Goal: Find specific page/section: Find specific page/section

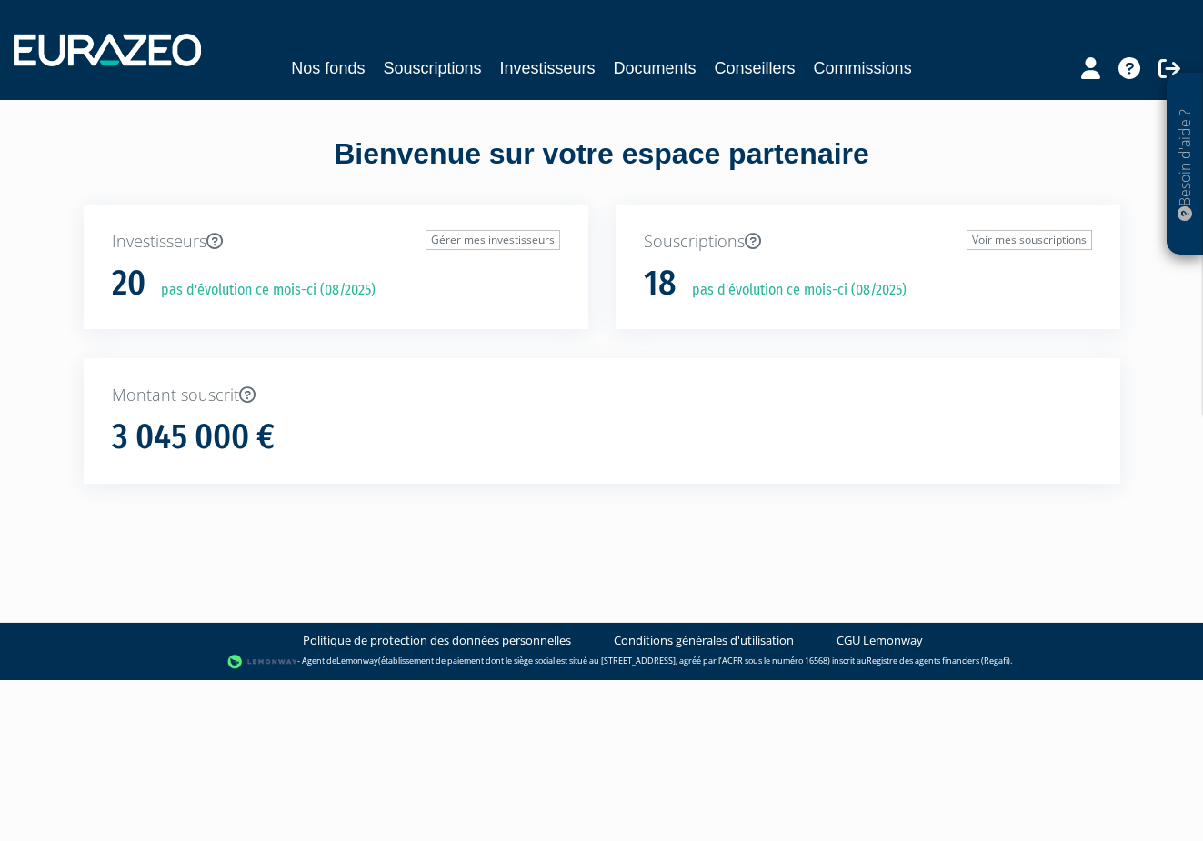
click at [427, 65] on link "Souscriptions" at bounding box center [432, 67] width 98 height 25
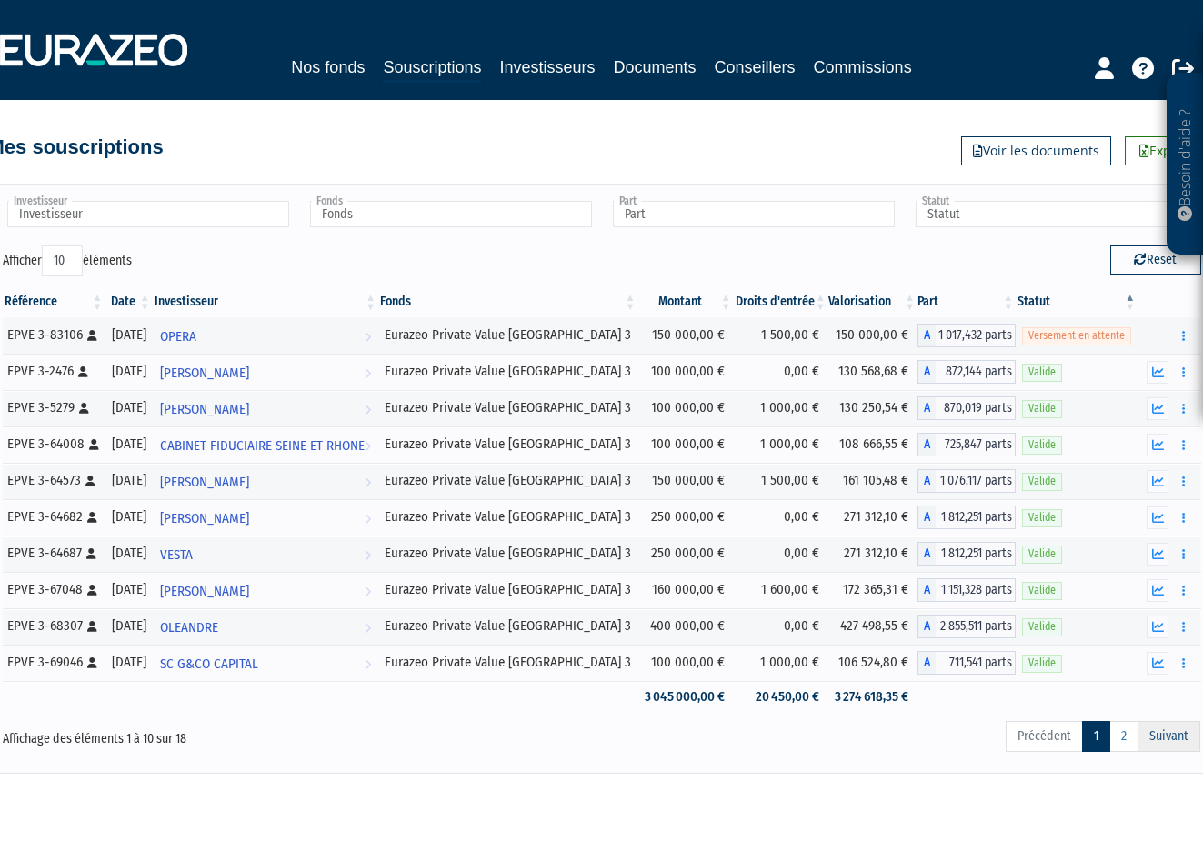
click at [1173, 733] on link "Suivant" at bounding box center [1168, 736] width 63 height 31
click at [1122, 735] on link "2" at bounding box center [1123, 736] width 29 height 31
click at [1123, 735] on link "2" at bounding box center [1123, 736] width 29 height 31
click at [1124, 736] on link "2" at bounding box center [1123, 736] width 29 height 31
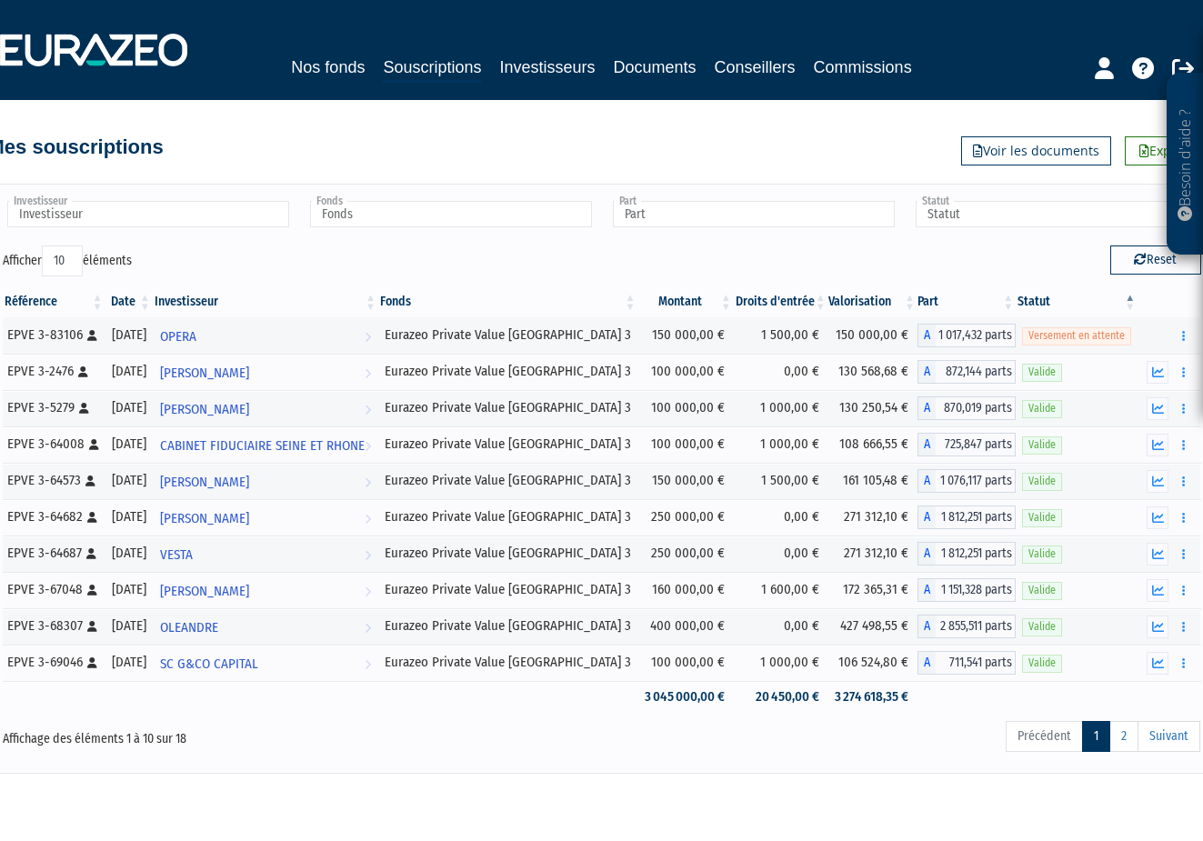
click at [1021, 733] on ul "Précédent 1 2 Suivant" at bounding box center [1103, 736] width 195 height 31
click at [1084, 734] on link "1" at bounding box center [1096, 736] width 28 height 31
click at [436, 69] on link "Souscriptions" at bounding box center [432, 69] width 98 height 28
click at [1122, 742] on link "2" at bounding box center [1123, 736] width 29 height 31
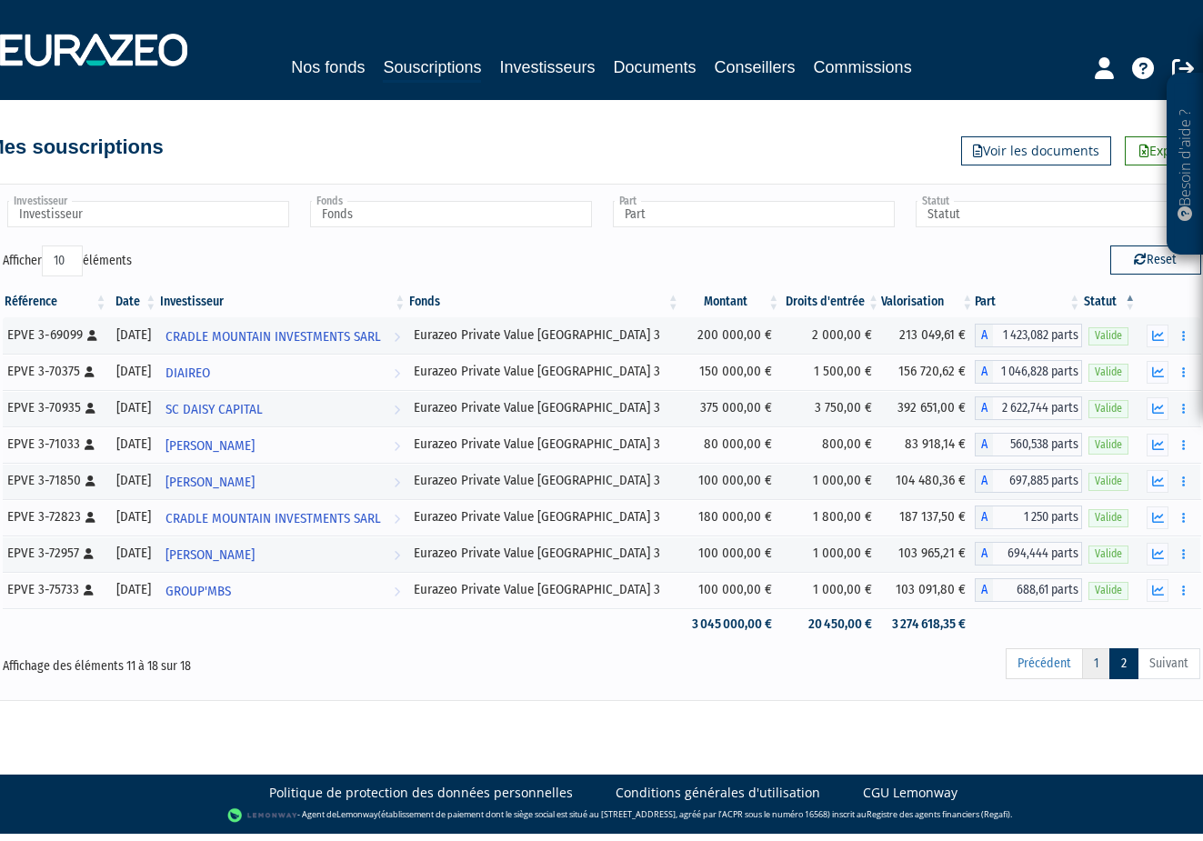
click at [1096, 666] on link "1" at bounding box center [1096, 663] width 28 height 31
